Goal: Task Accomplishment & Management: Complete application form

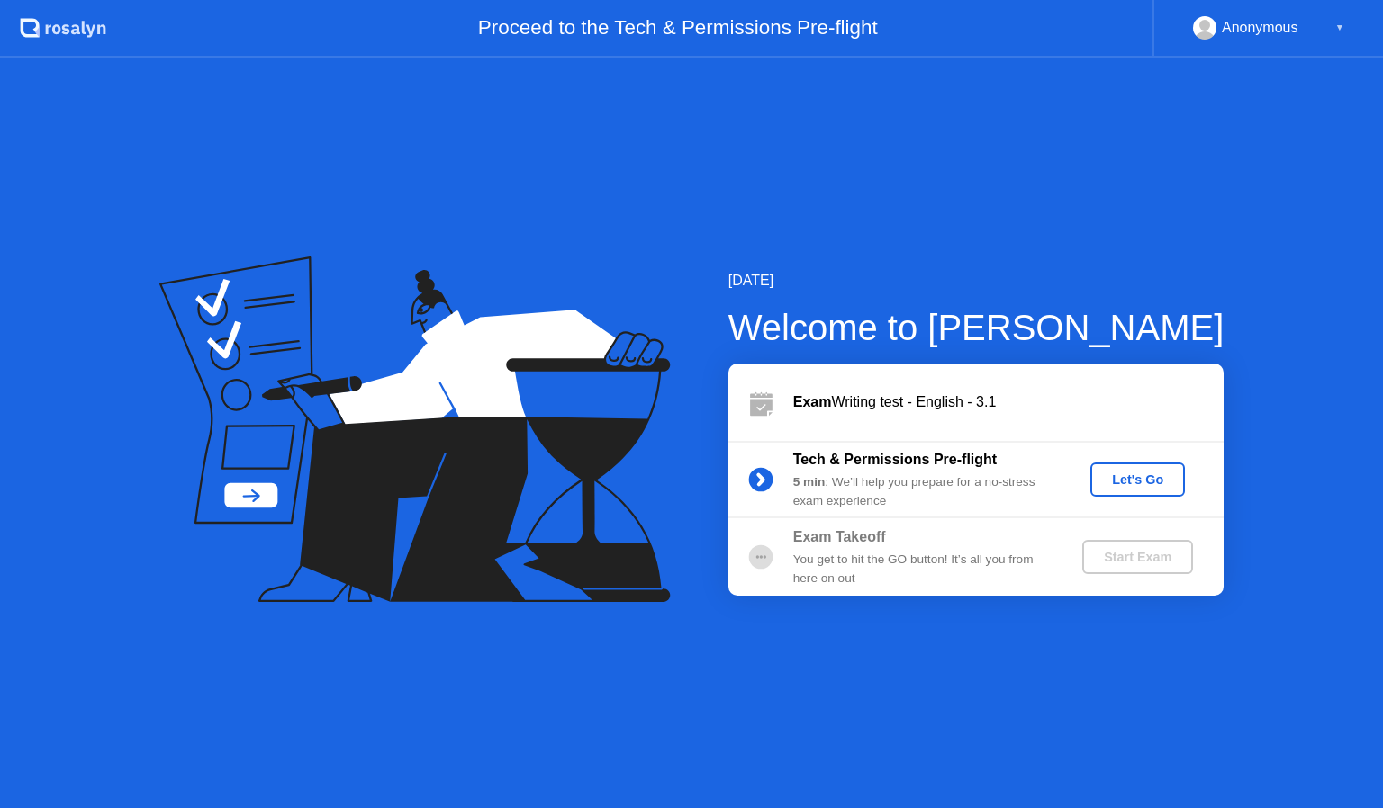
click at [1161, 473] on div "Let's Go" at bounding box center [1137, 480] width 80 height 14
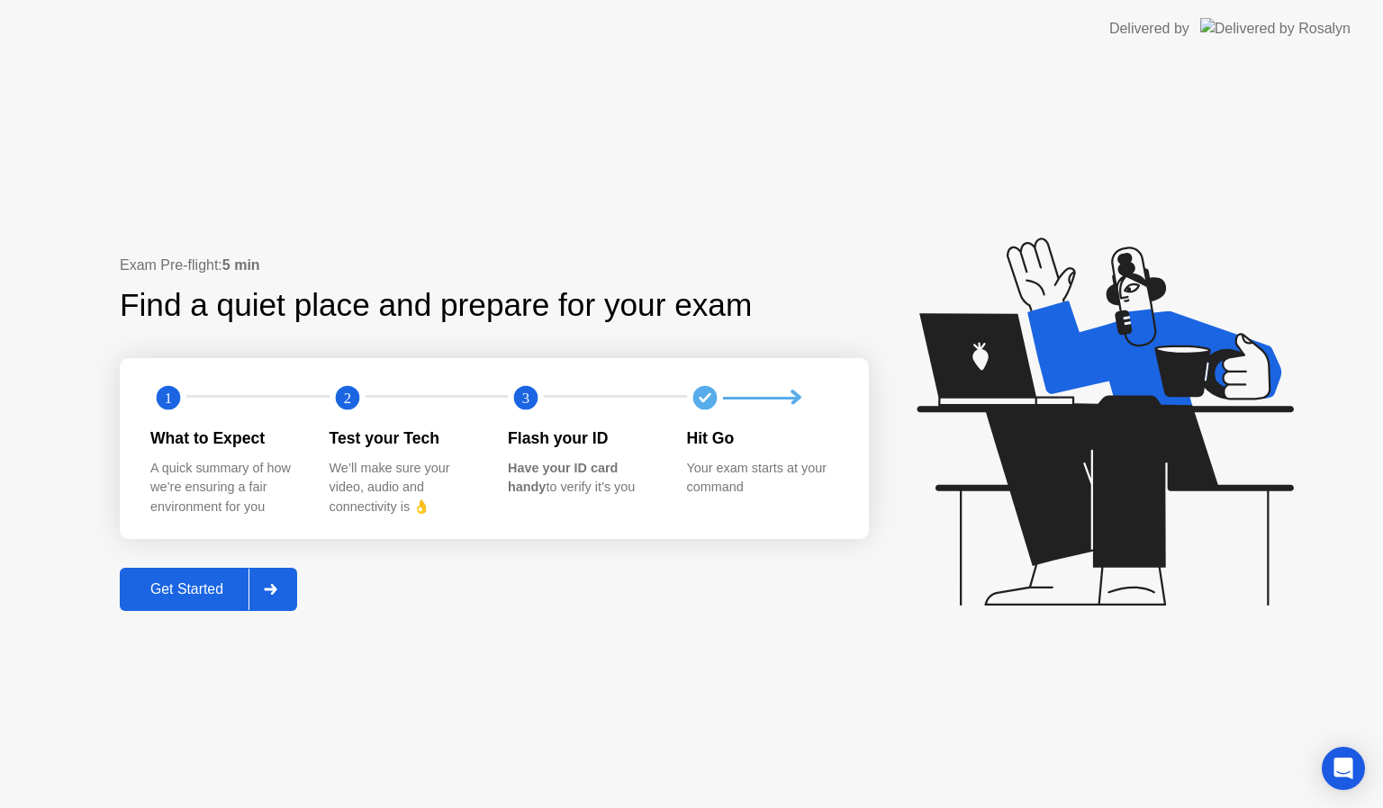
click at [166, 598] on div "Get Started" at bounding box center [186, 590] width 123 height 16
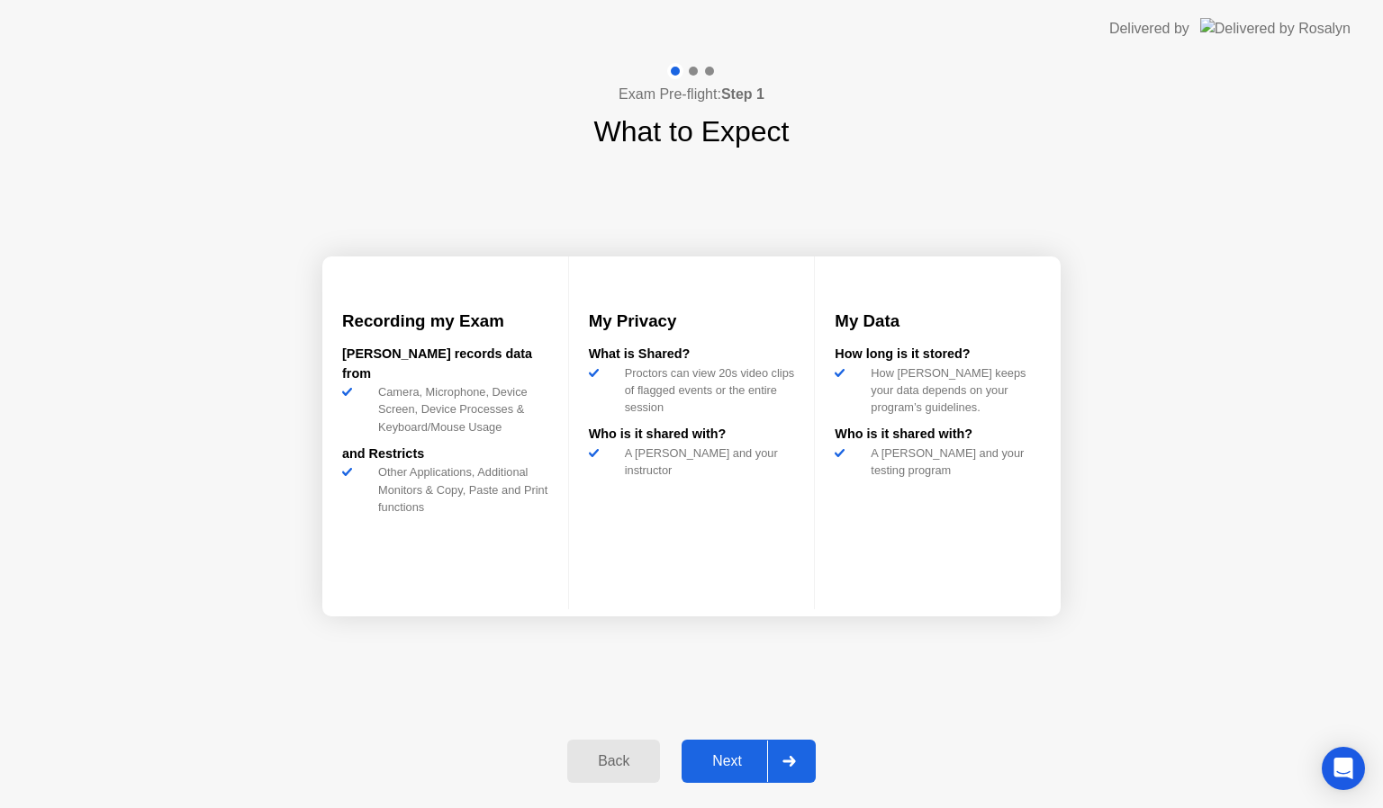
click at [742, 757] on div "Next" at bounding box center [727, 761] width 80 height 16
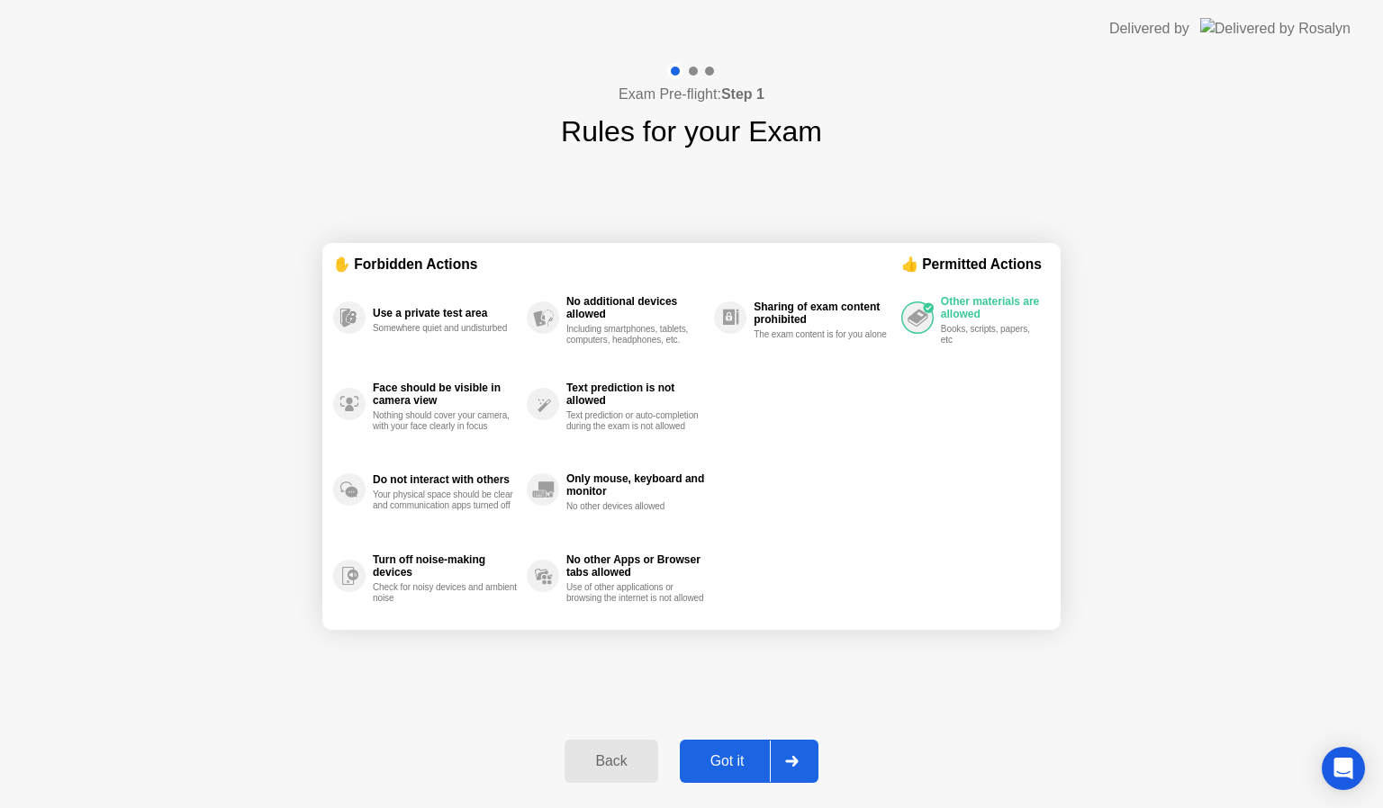
click at [728, 761] on div "Got it" at bounding box center [727, 761] width 85 height 16
select select "**********"
select select "*******"
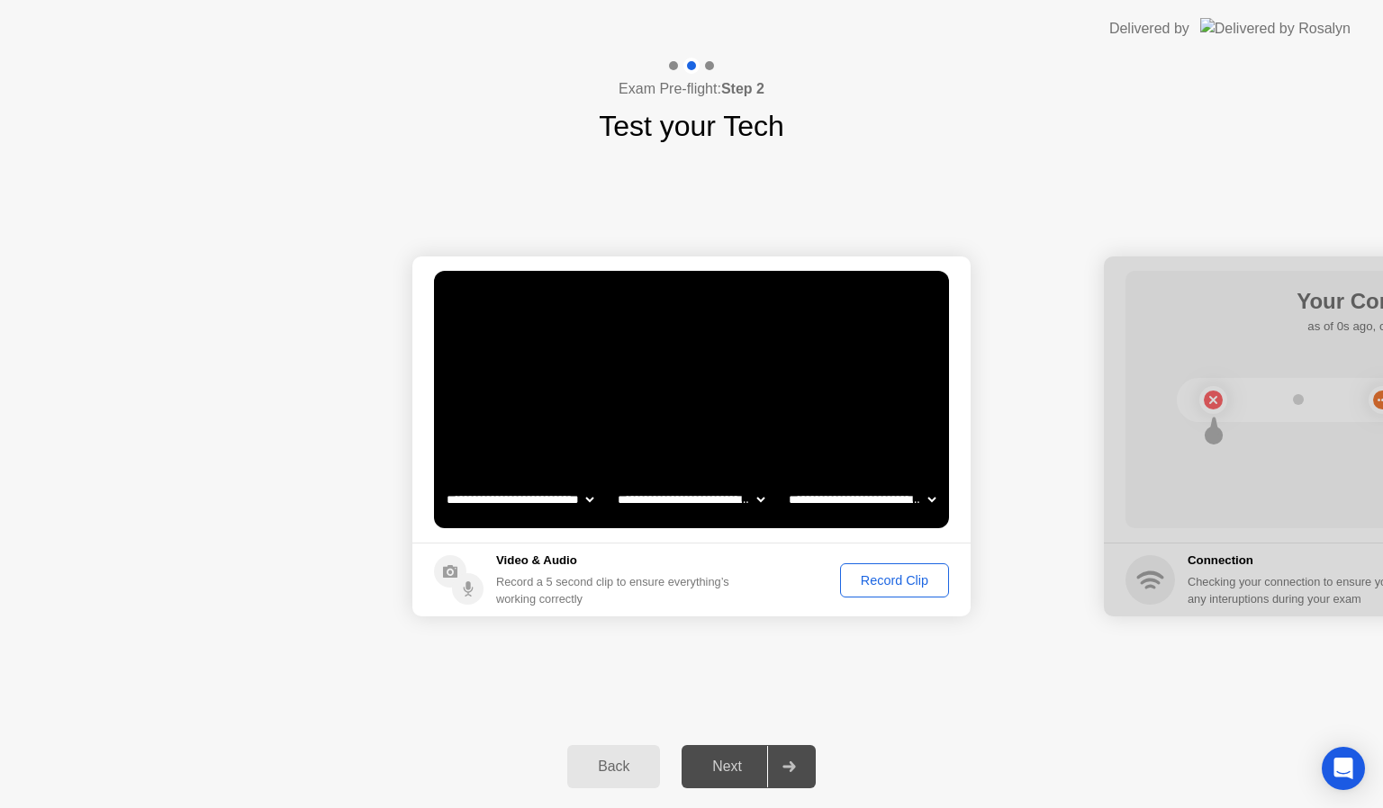
click at [892, 580] on div "Record Clip" at bounding box center [894, 580] width 96 height 14
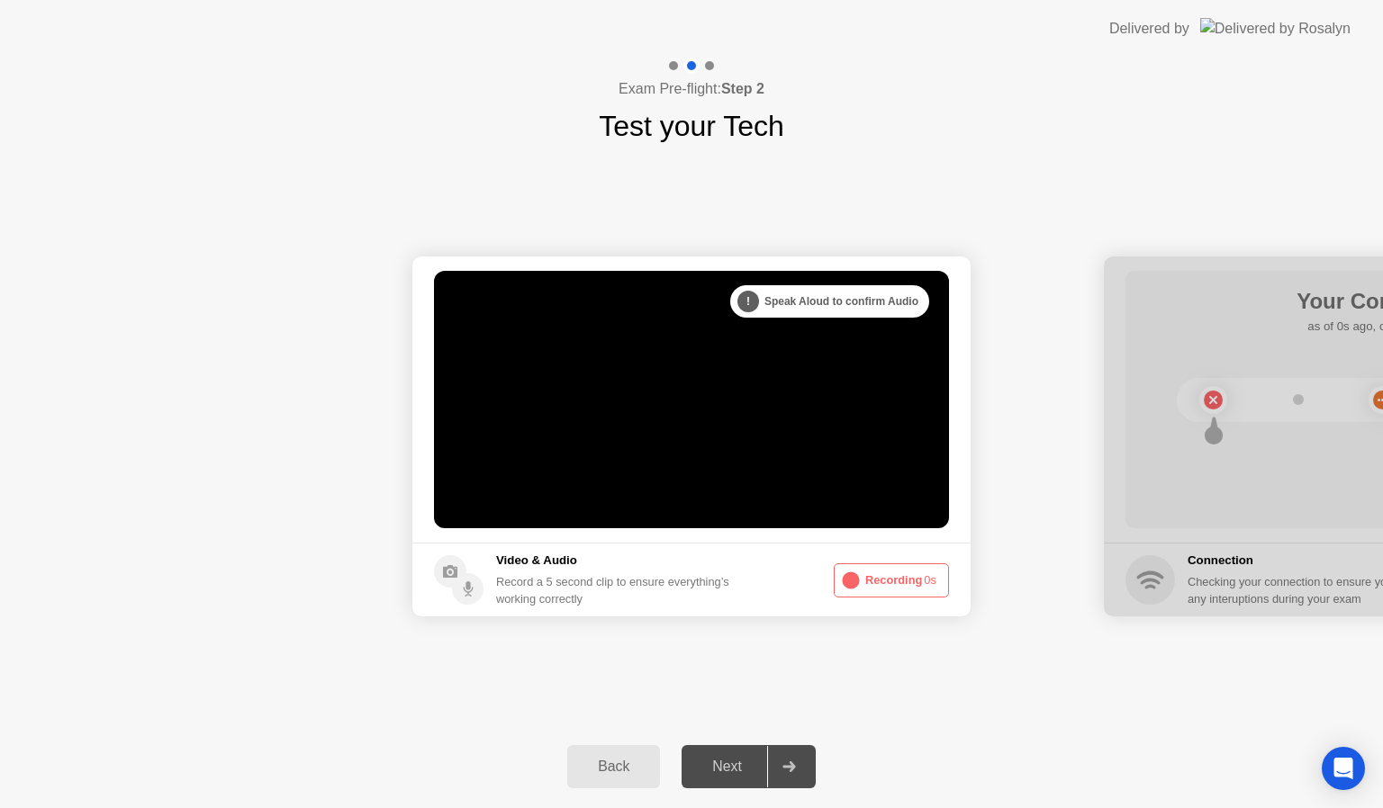
click at [754, 403] on video at bounding box center [691, 399] width 515 height 257
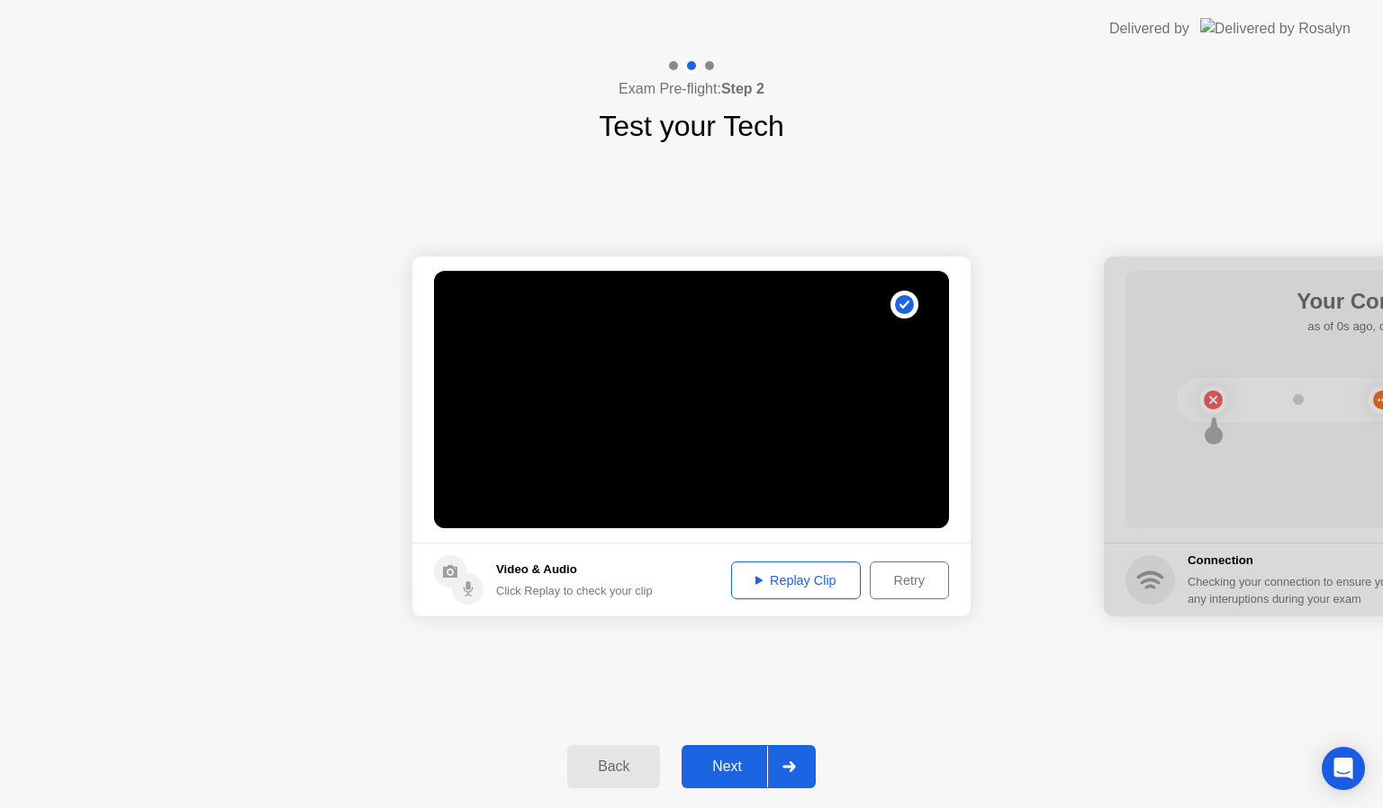
click at [788, 587] on div "Replay Clip" at bounding box center [795, 580] width 117 height 14
click at [743, 763] on div "Next" at bounding box center [727, 767] width 80 height 16
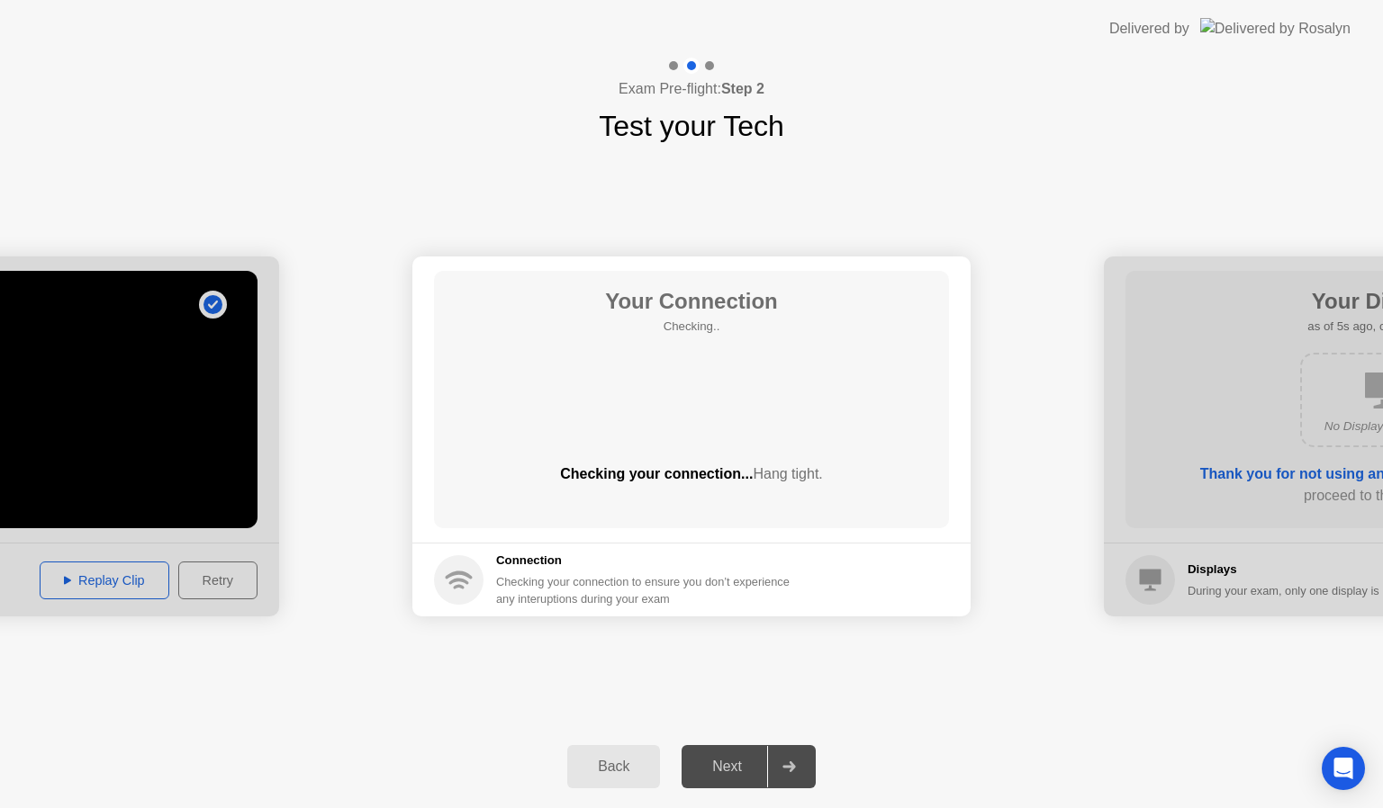
click at [740, 772] on div "Next" at bounding box center [727, 767] width 80 height 16
click at [630, 762] on div "Back" at bounding box center [614, 767] width 82 height 16
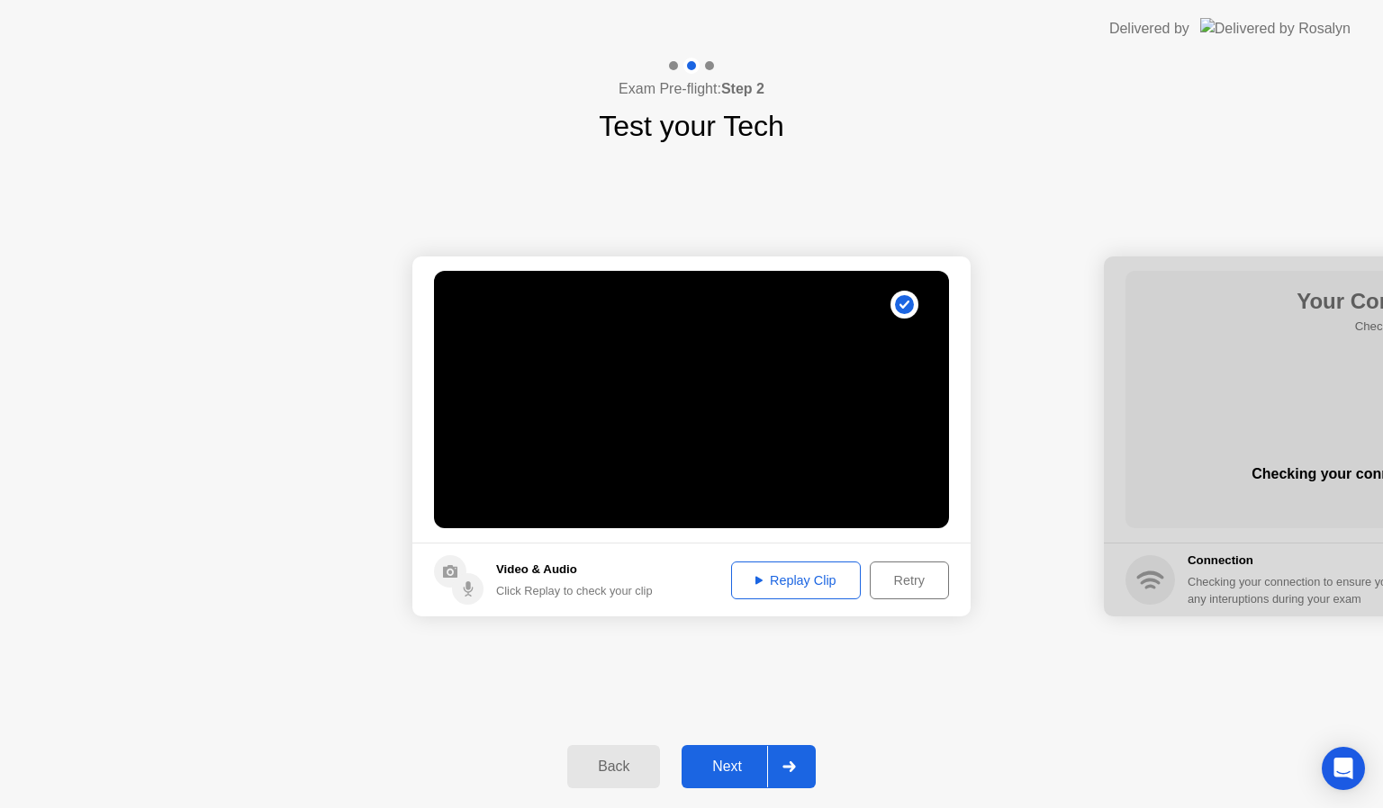
click at [761, 393] on video at bounding box center [691, 399] width 515 height 257
click at [735, 760] on div "Next" at bounding box center [727, 767] width 80 height 16
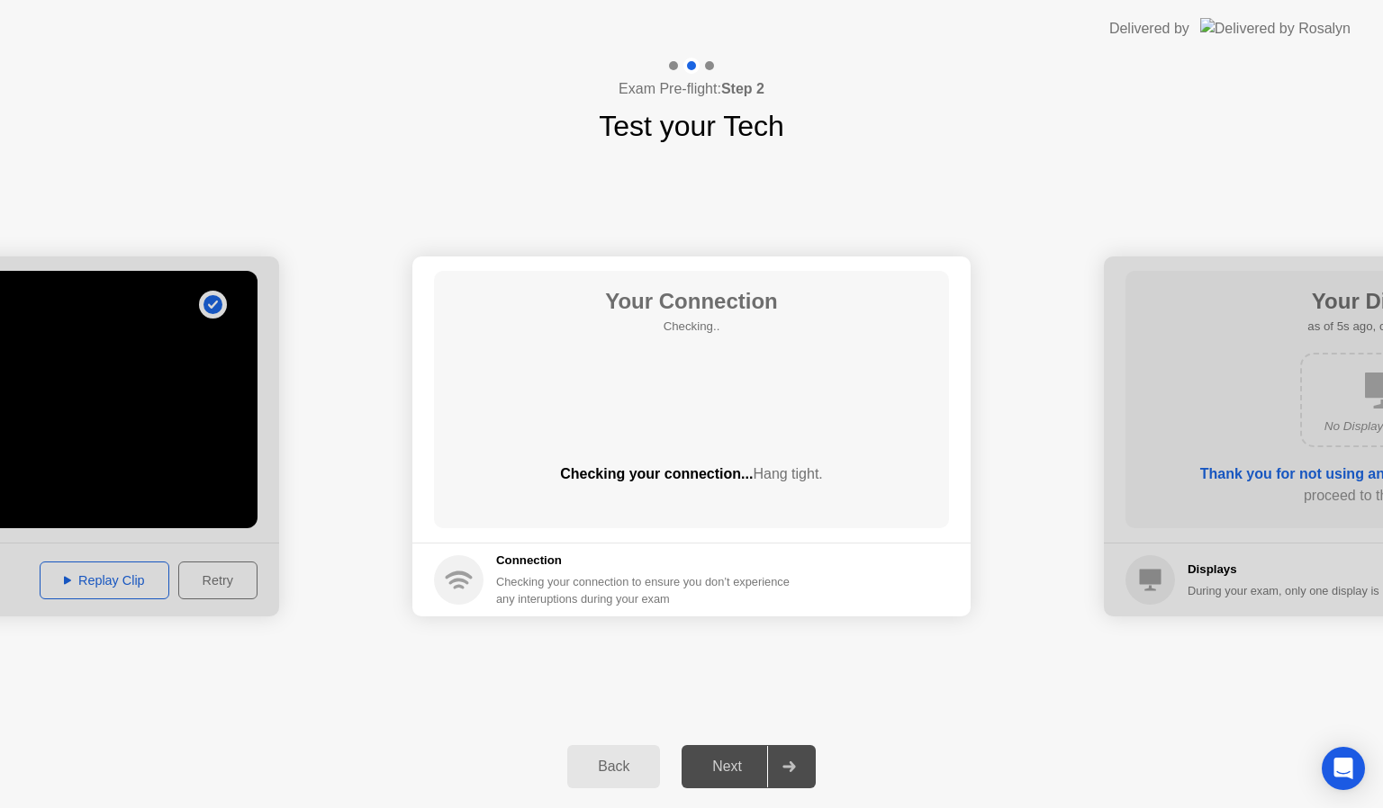
click at [735, 760] on div "Next" at bounding box center [727, 767] width 80 height 16
click at [789, 766] on icon at bounding box center [788, 767] width 13 height 11
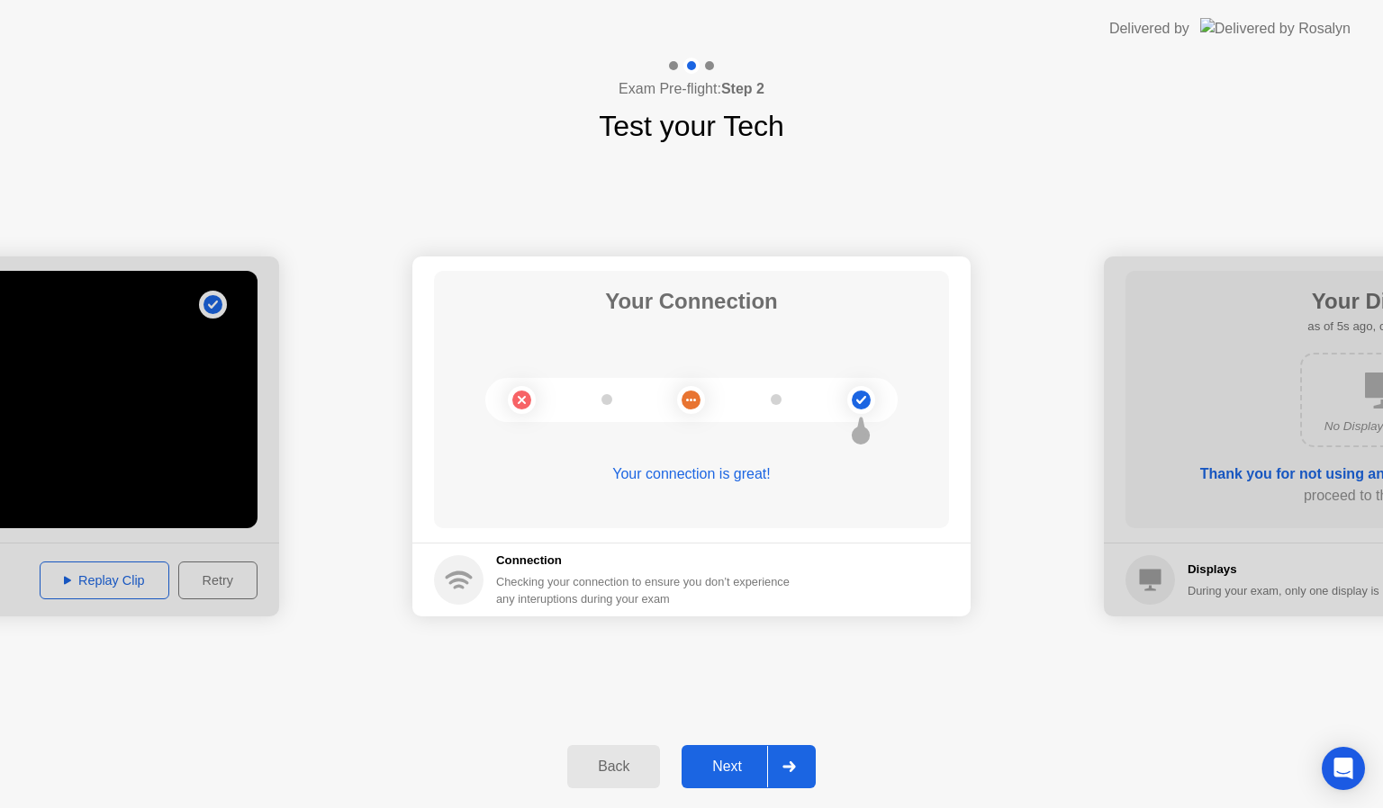
click at [738, 760] on div "Next" at bounding box center [727, 767] width 80 height 16
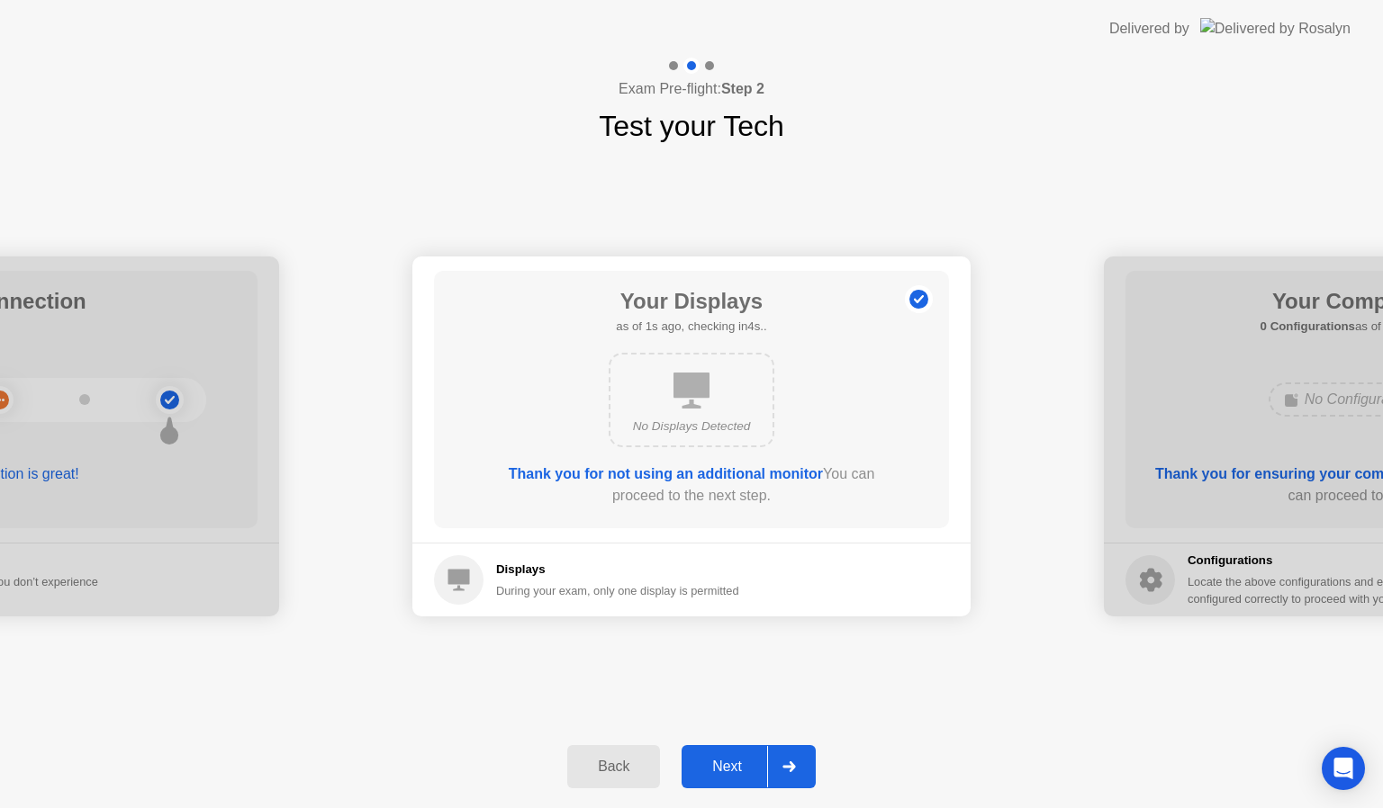
click at [738, 760] on div "Next" at bounding box center [727, 767] width 80 height 16
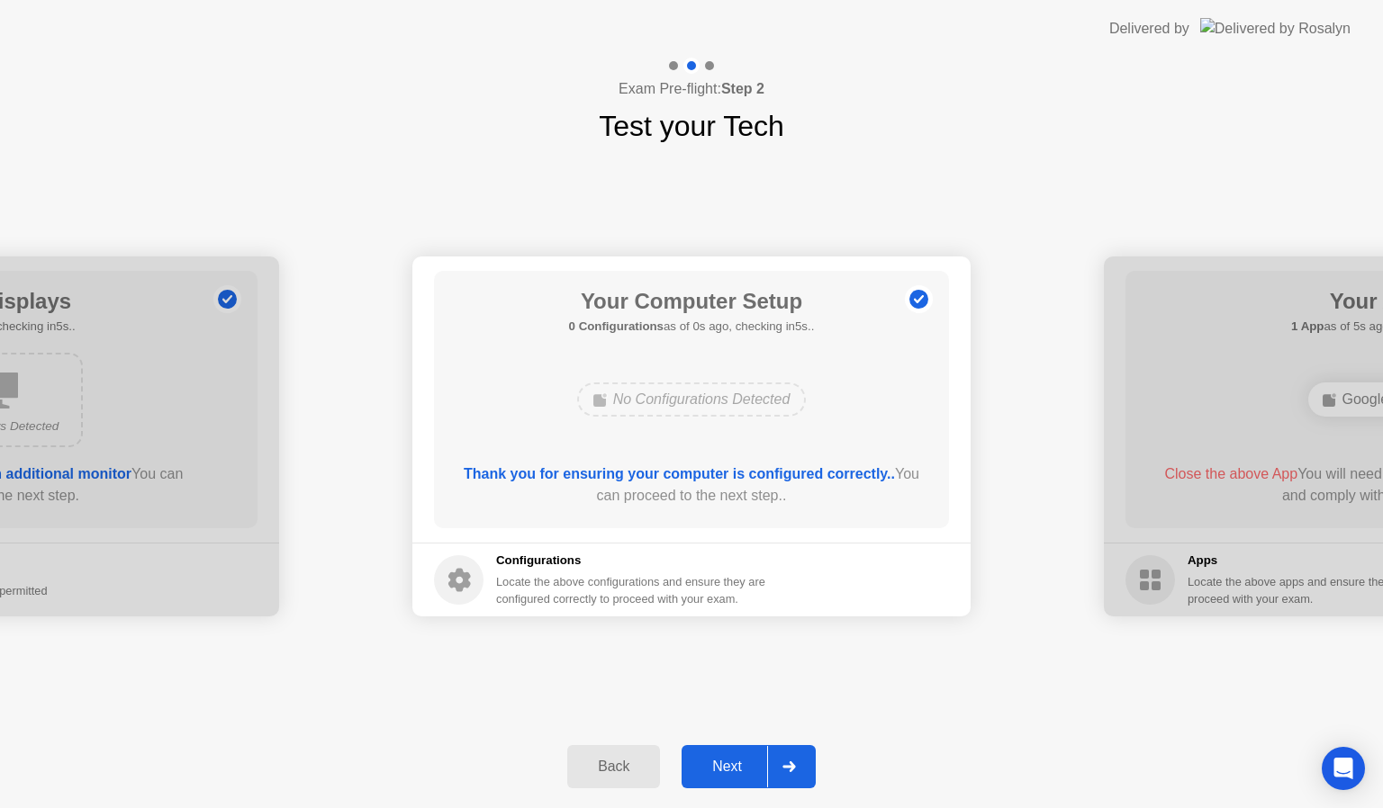
click at [738, 760] on div "Next" at bounding box center [727, 767] width 80 height 16
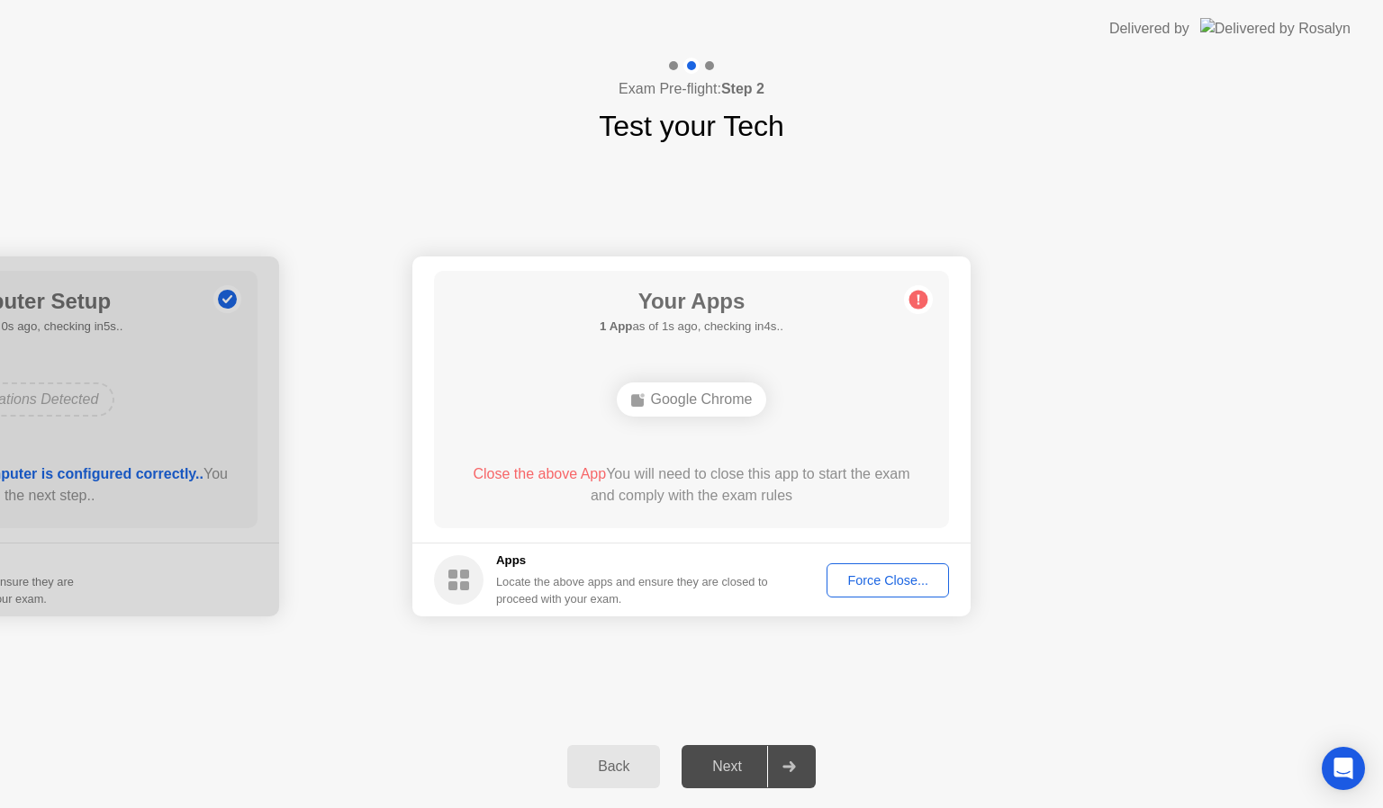
click at [886, 573] on div "Force Close..." at bounding box center [888, 580] width 110 height 14
click at [886, 807] on div at bounding box center [691, 808] width 1383 height 0
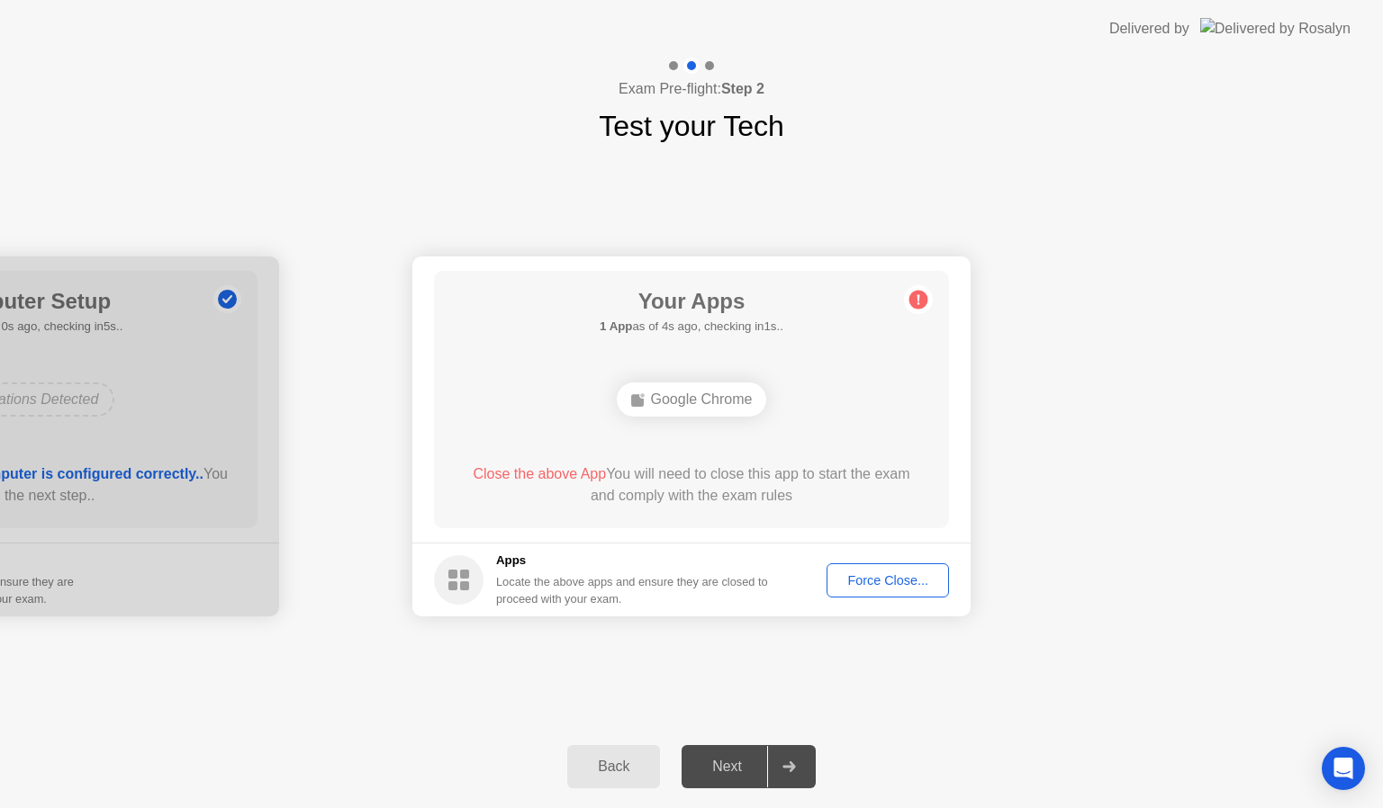
click at [872, 564] on button "Force Close..." at bounding box center [887, 581] width 122 height 34
click at [870, 580] on div "Force Close..." at bounding box center [888, 580] width 110 height 14
click at [861, 580] on div "Force Close..." at bounding box center [888, 580] width 110 height 14
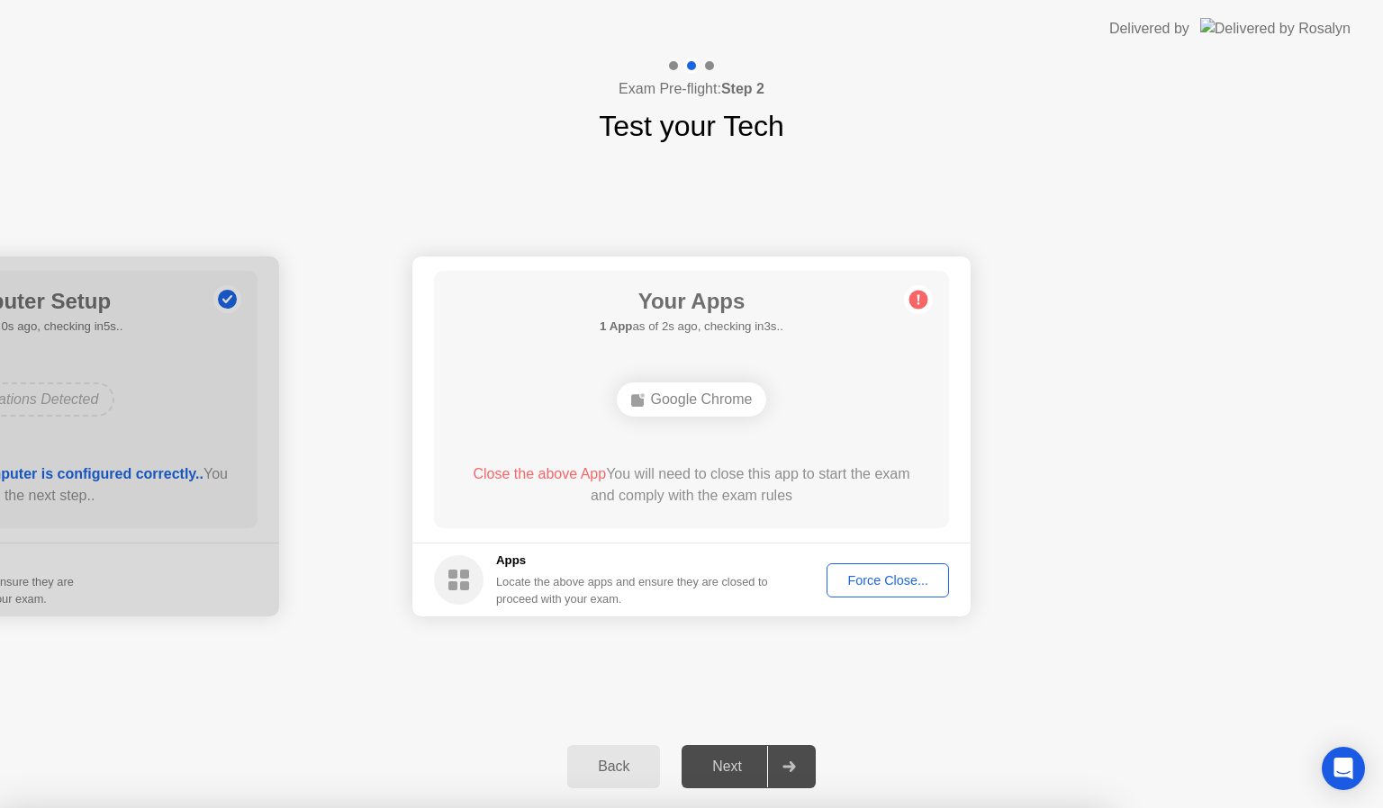
click at [907, 565] on button "Force Close..." at bounding box center [887, 581] width 122 height 34
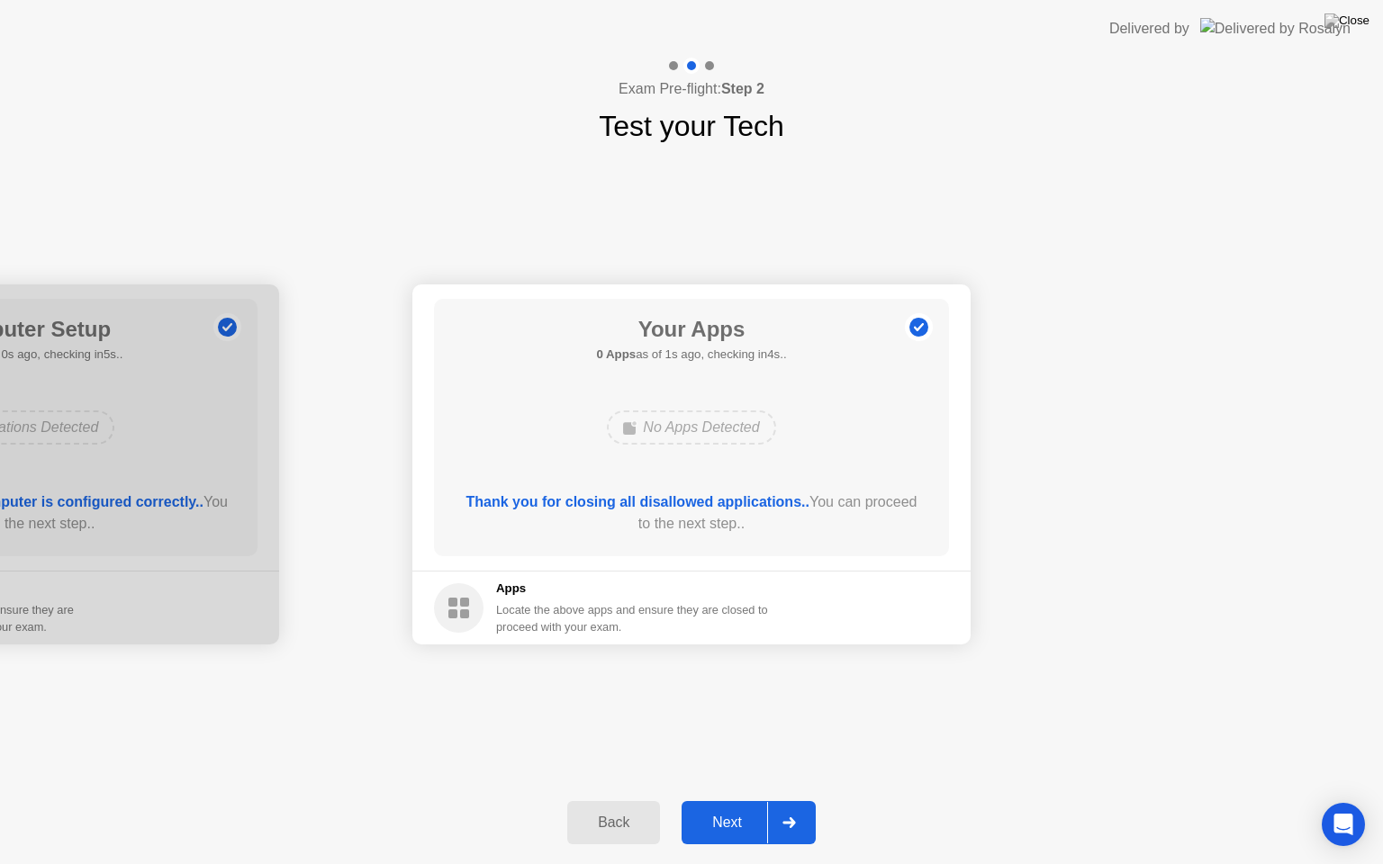
click at [731, 807] on button "Next" at bounding box center [748, 822] width 134 height 43
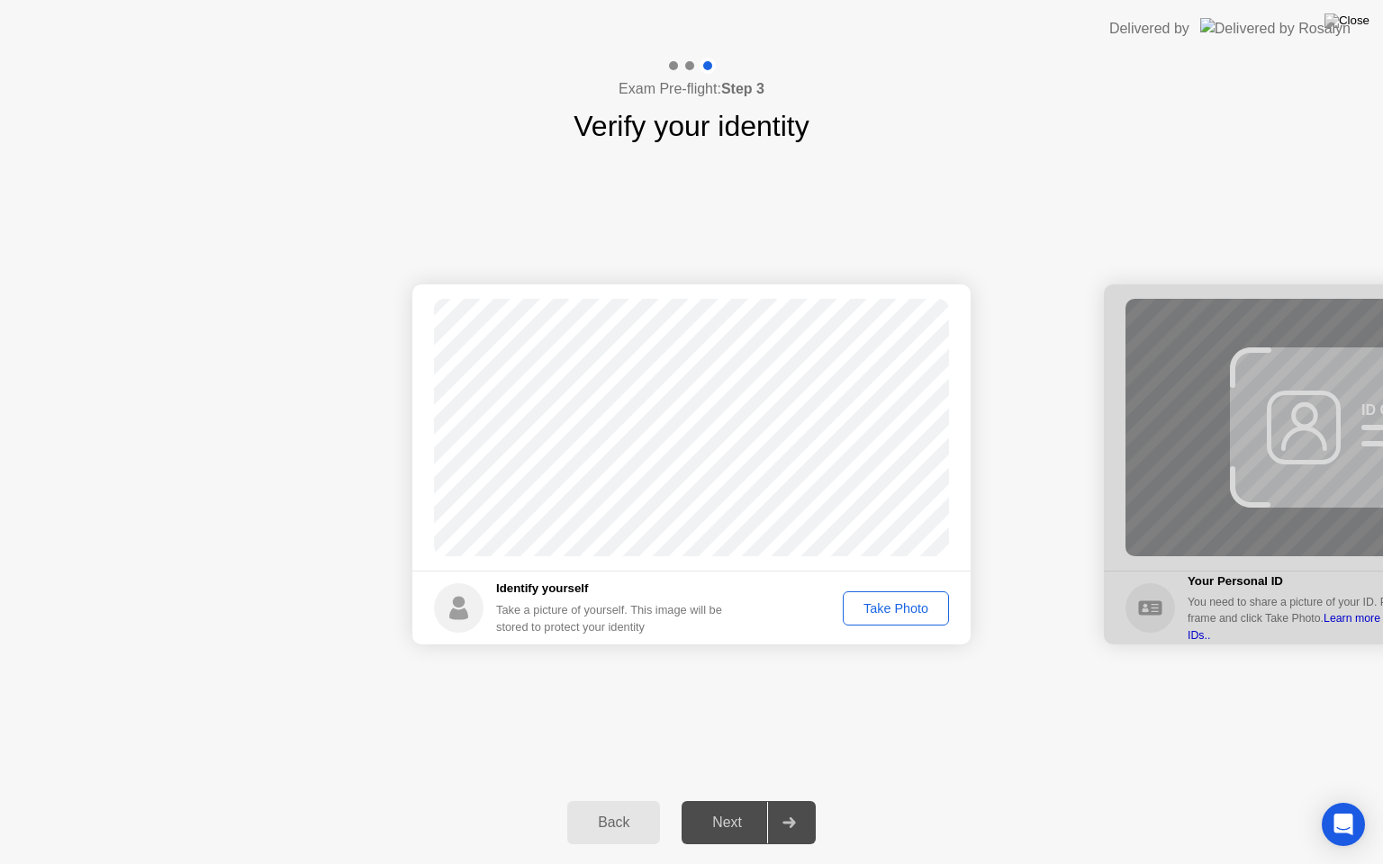
click at [906, 609] on div "Take Photo" at bounding box center [896, 608] width 94 height 14
click at [732, 807] on div "Next" at bounding box center [727, 823] width 80 height 16
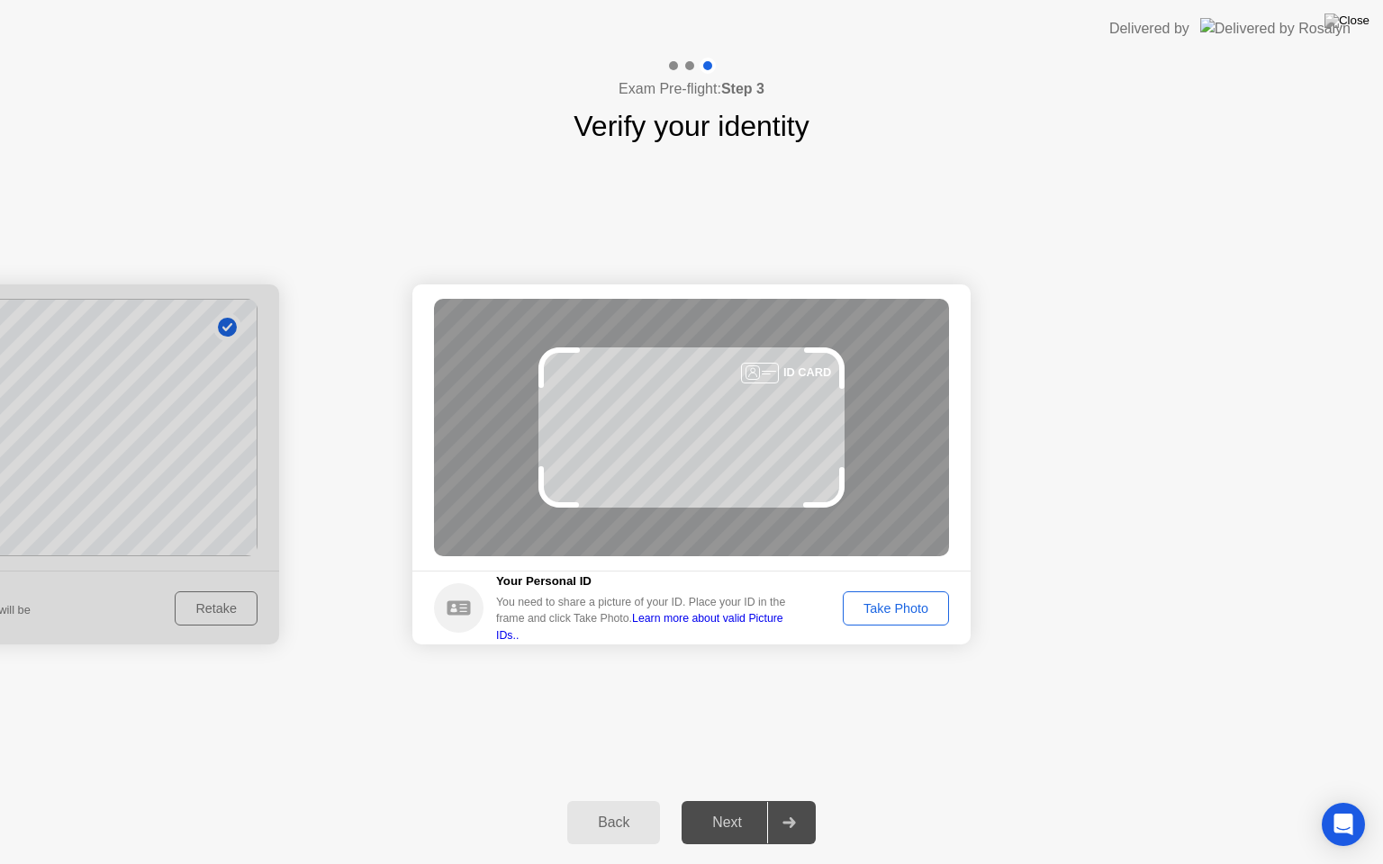
click at [897, 607] on div "Take Photo" at bounding box center [896, 608] width 94 height 14
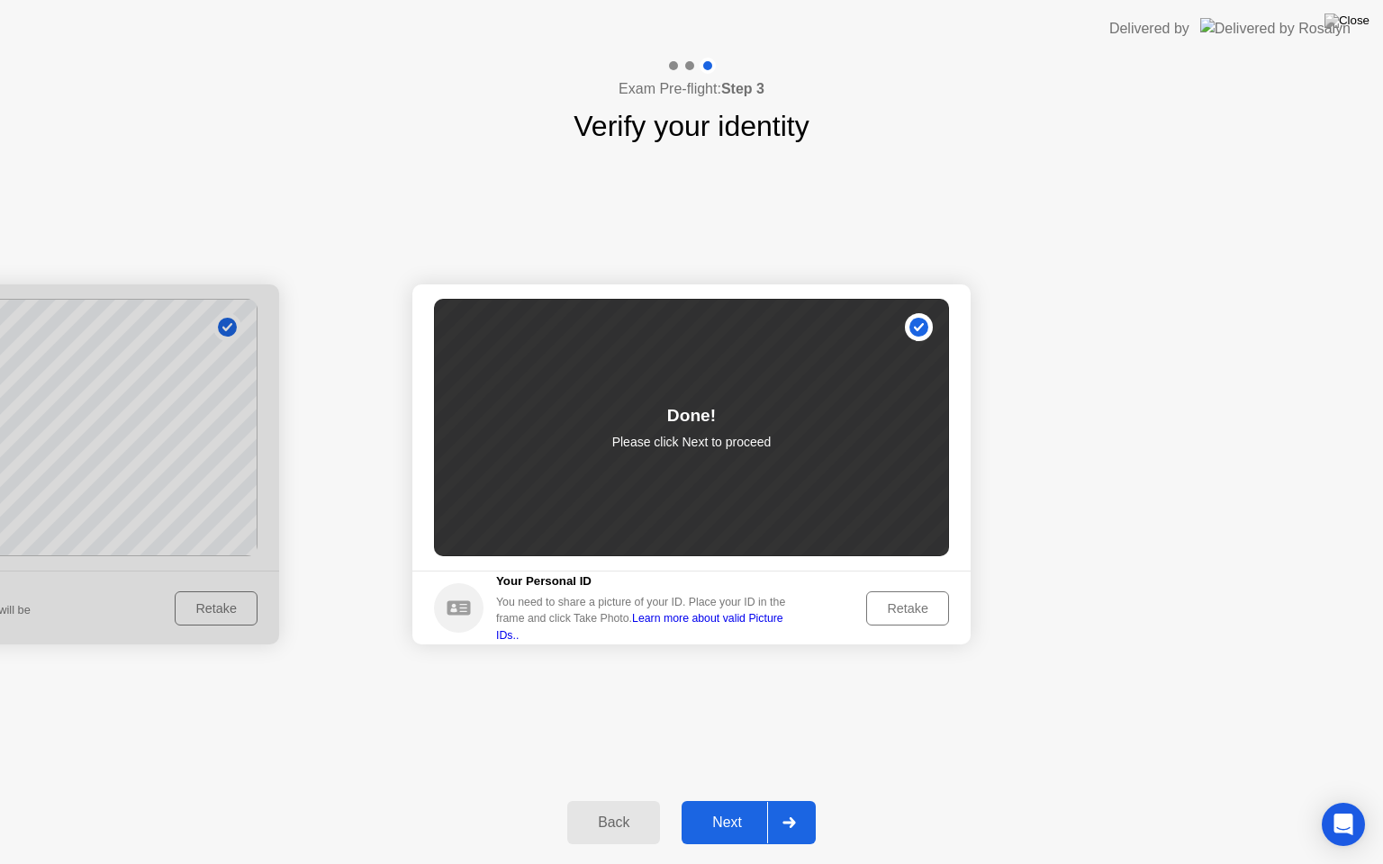
click at [731, 807] on div "Next" at bounding box center [727, 823] width 80 height 16
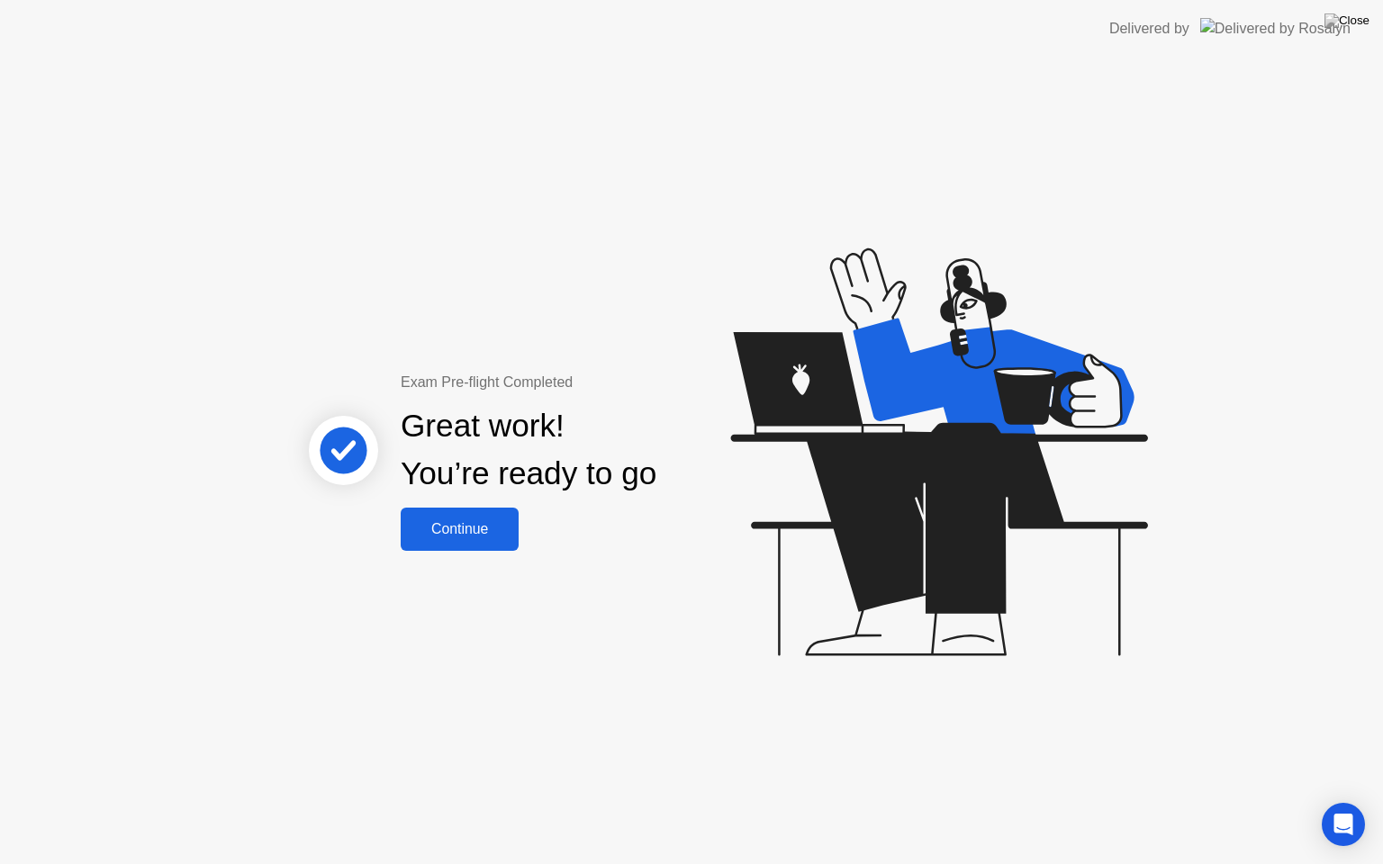
click at [484, 536] on div "Continue" at bounding box center [459, 529] width 107 height 16
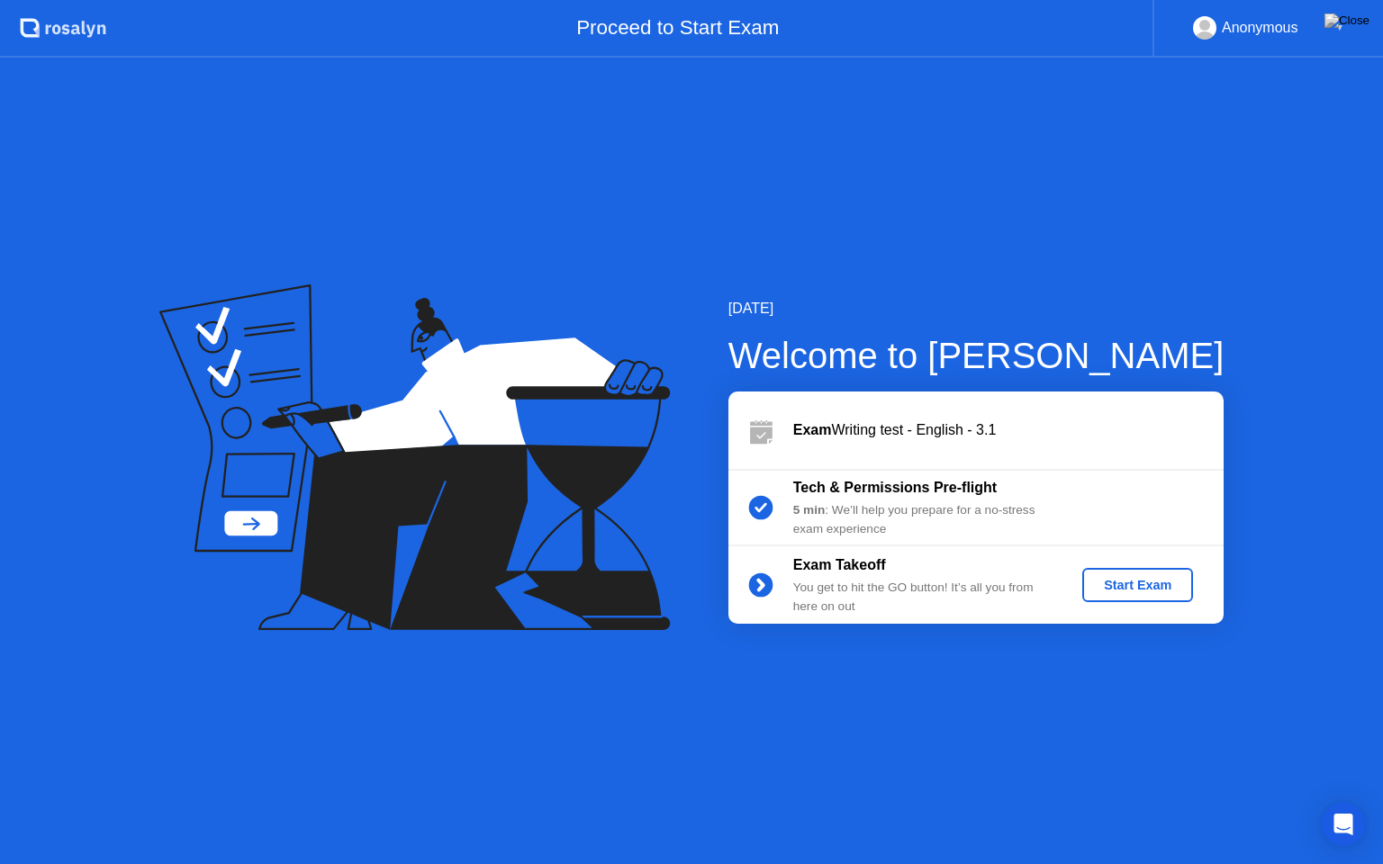
click at [1129, 589] on div "Start Exam" at bounding box center [1137, 585] width 96 height 14
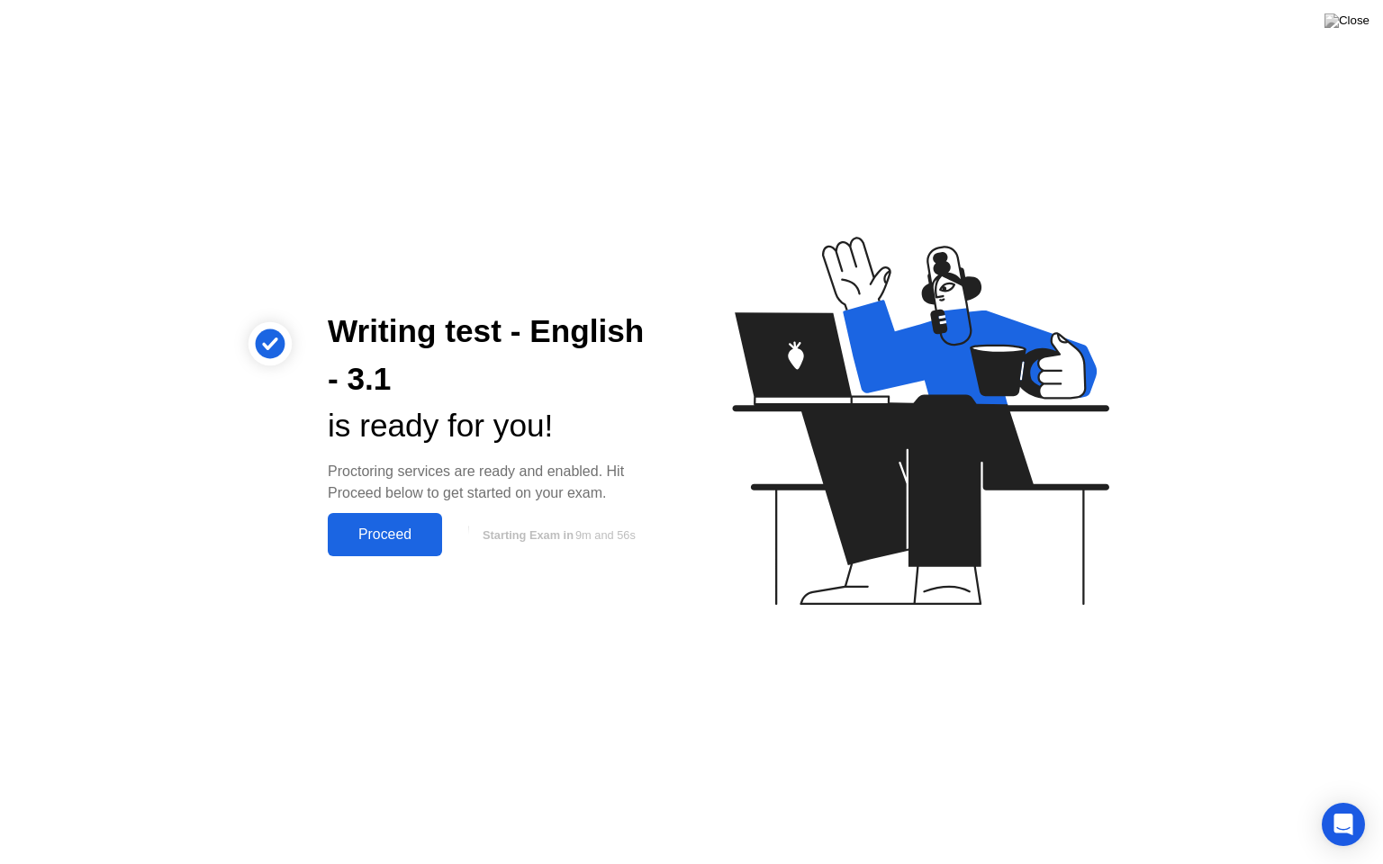
click at [381, 546] on button "Proceed" at bounding box center [385, 534] width 114 height 43
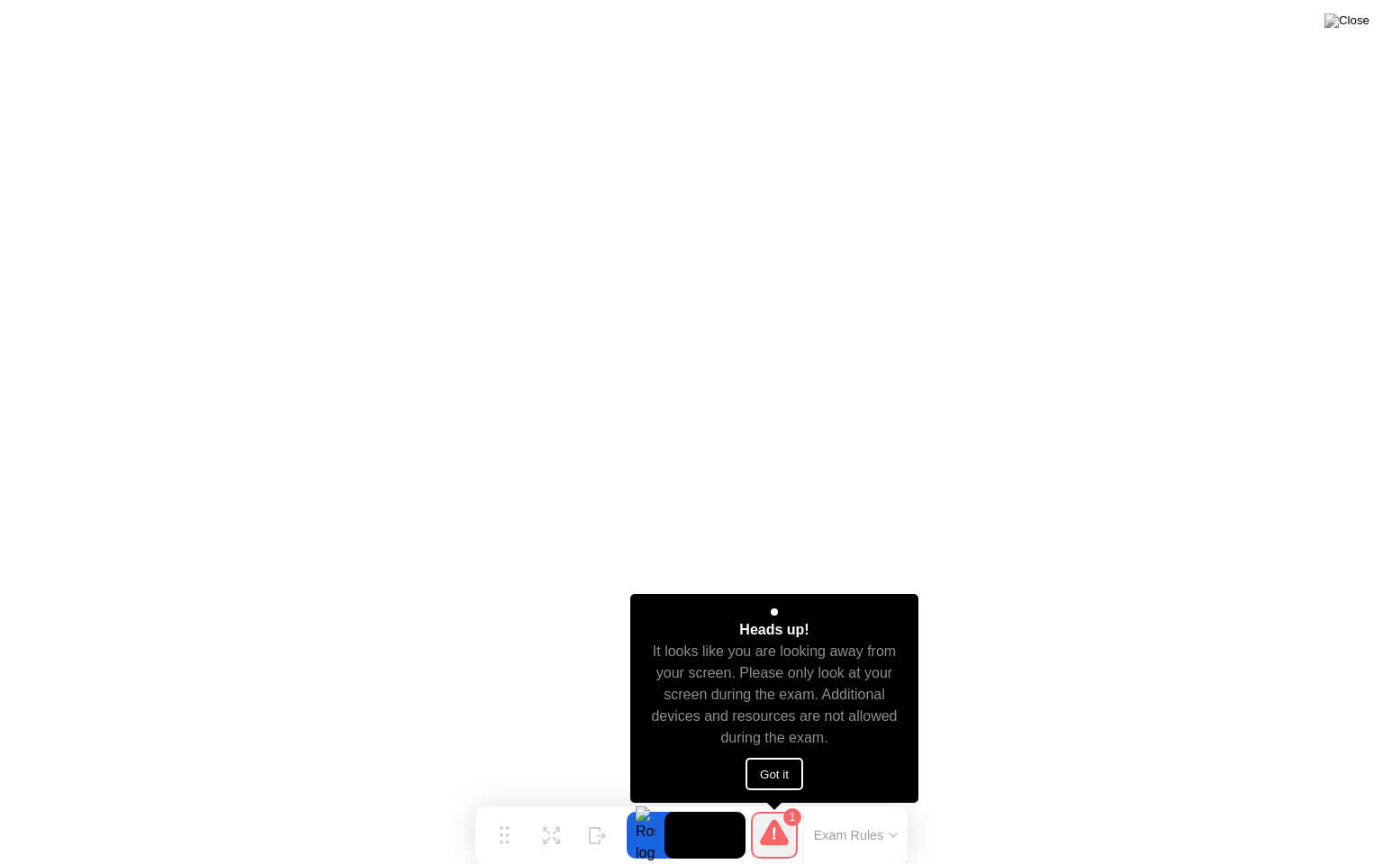
click at [767, 780] on button "Got it" at bounding box center [774, 774] width 58 height 32
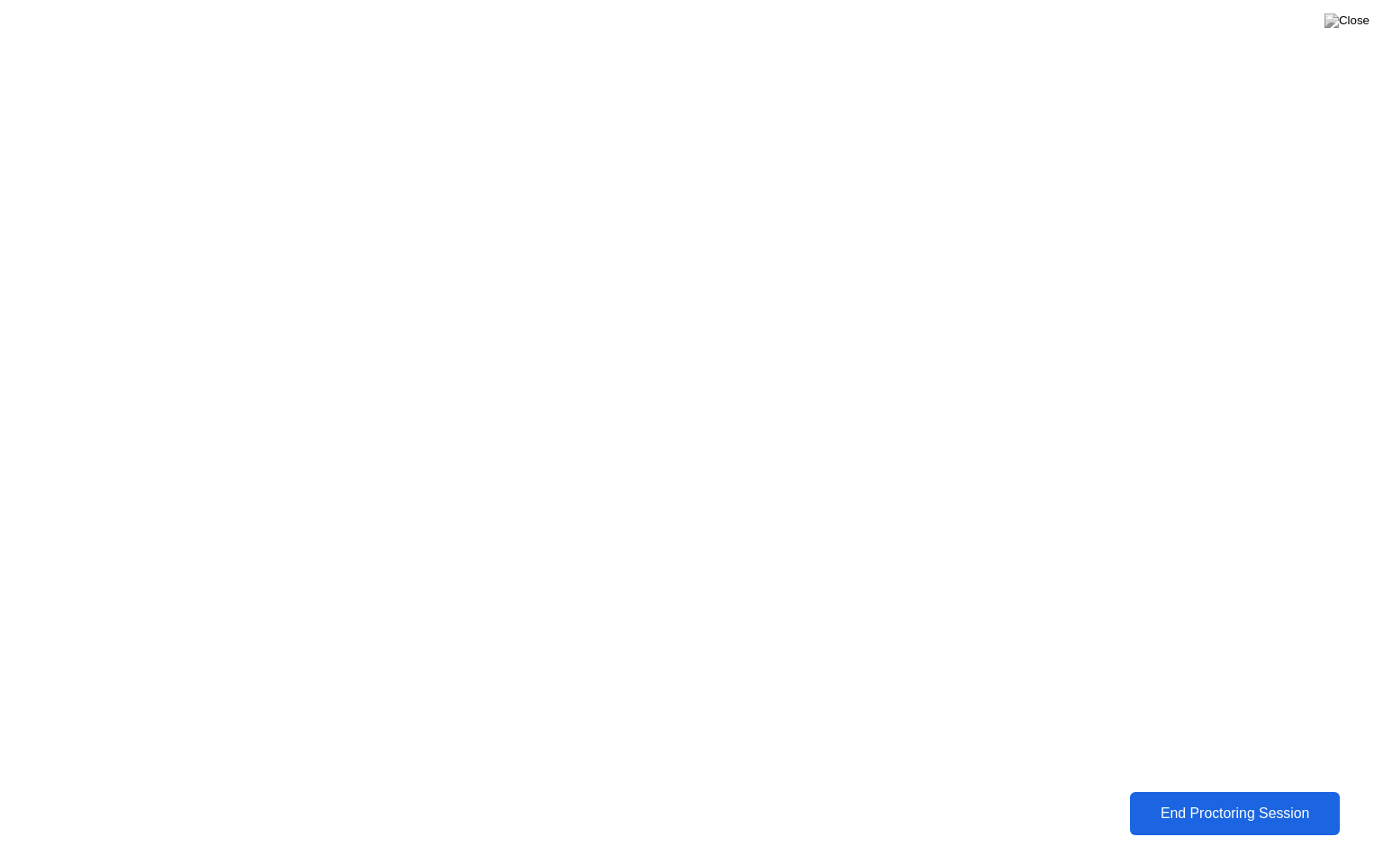
click at [1228, 798] on button "End Proctoring Session" at bounding box center [1235, 813] width 210 height 43
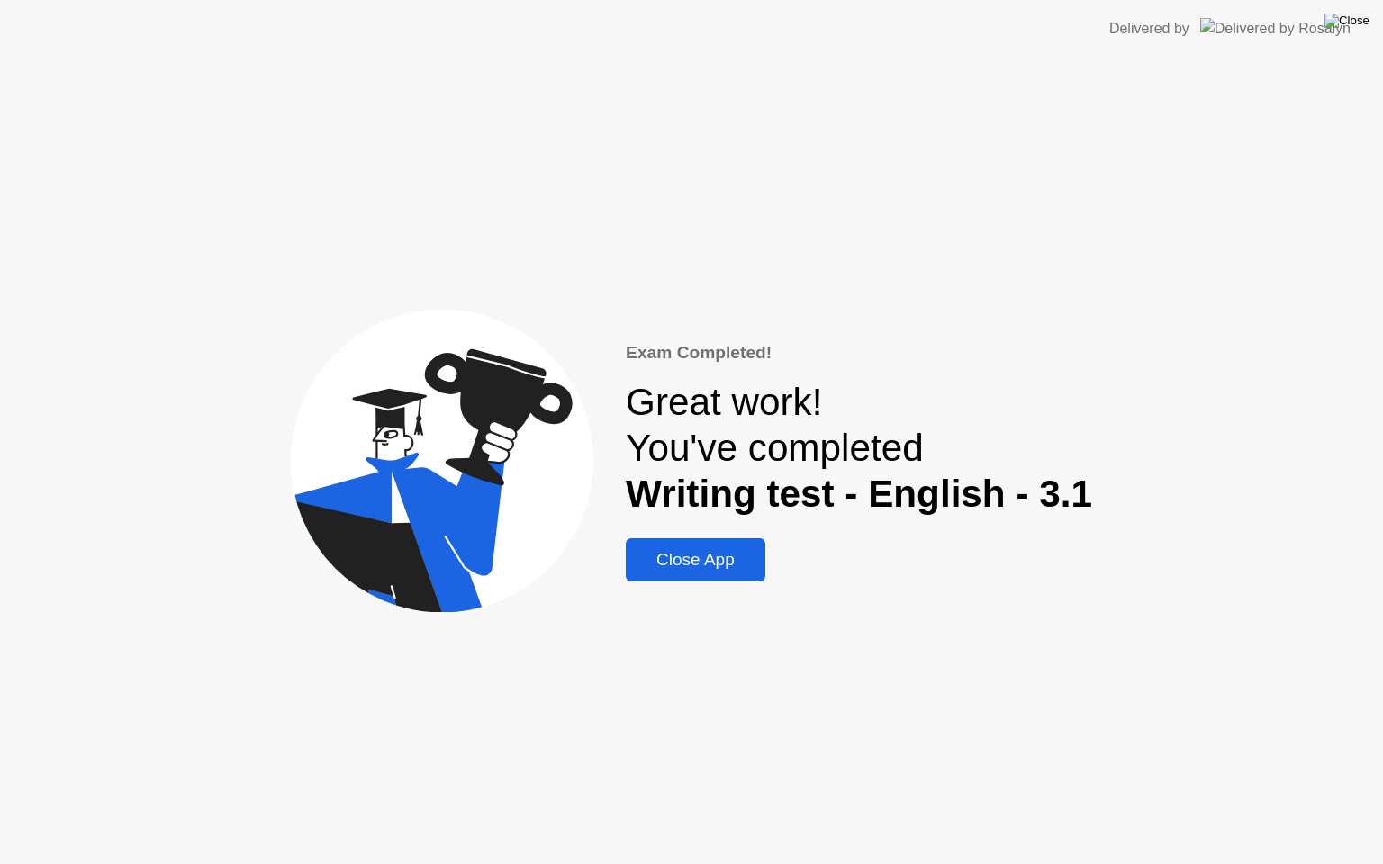
click at [1354, 19] on img at bounding box center [1346, 21] width 45 height 14
click at [708, 565] on div "Close App" at bounding box center [695, 560] width 129 height 20
